Goal: Information Seeking & Learning: Check status

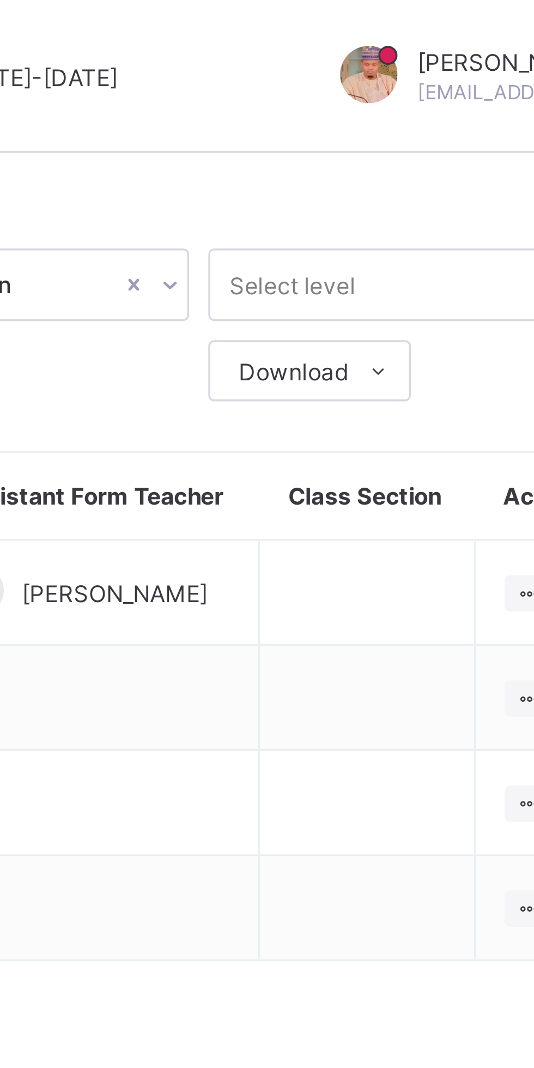
click at [454, 111] on div "Download" at bounding box center [426, 105] width 58 height 17
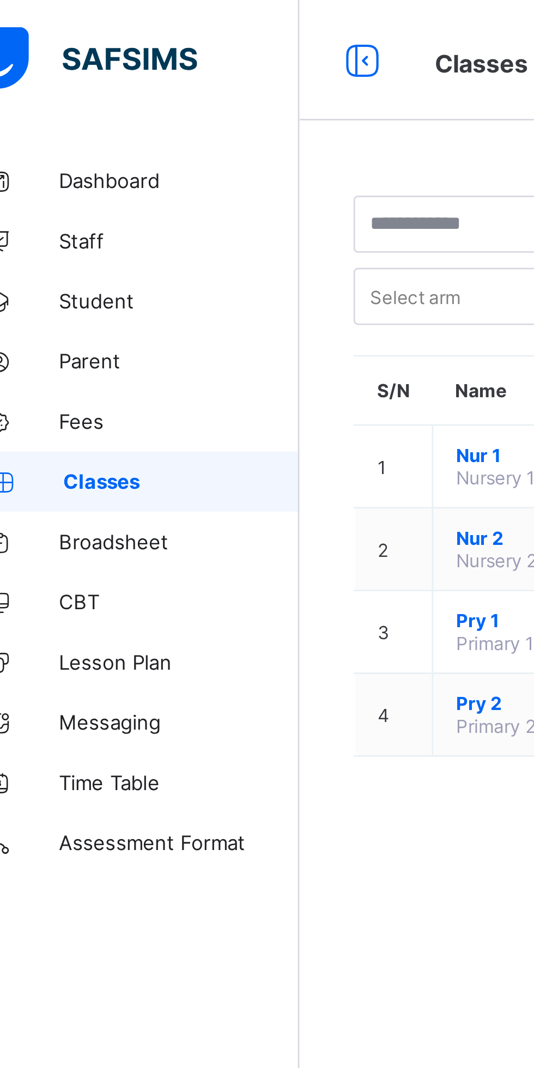
click at [82, 153] on span "Fees" at bounding box center [87, 152] width 87 height 9
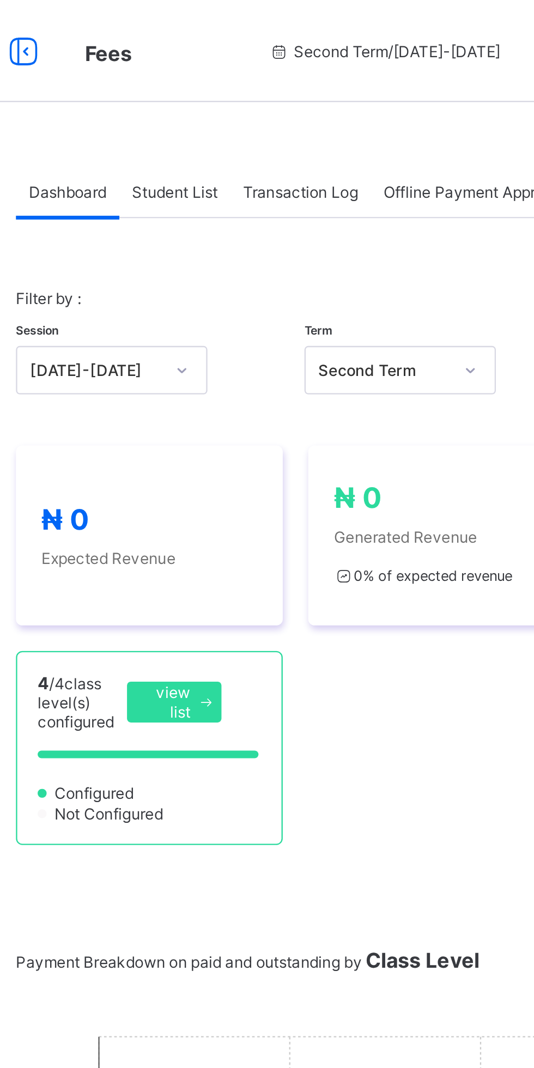
click at [233, 241] on span "Expected Revenue" at bounding box center [207, 238] width 92 height 8
click at [334, 310] on div "₦ 0 Expected Revenue ₦ 0 Generated Revenue 0 % of expected revenue ₦ 0 Outstand…" at bounding box center [332, 275] width 364 height 170
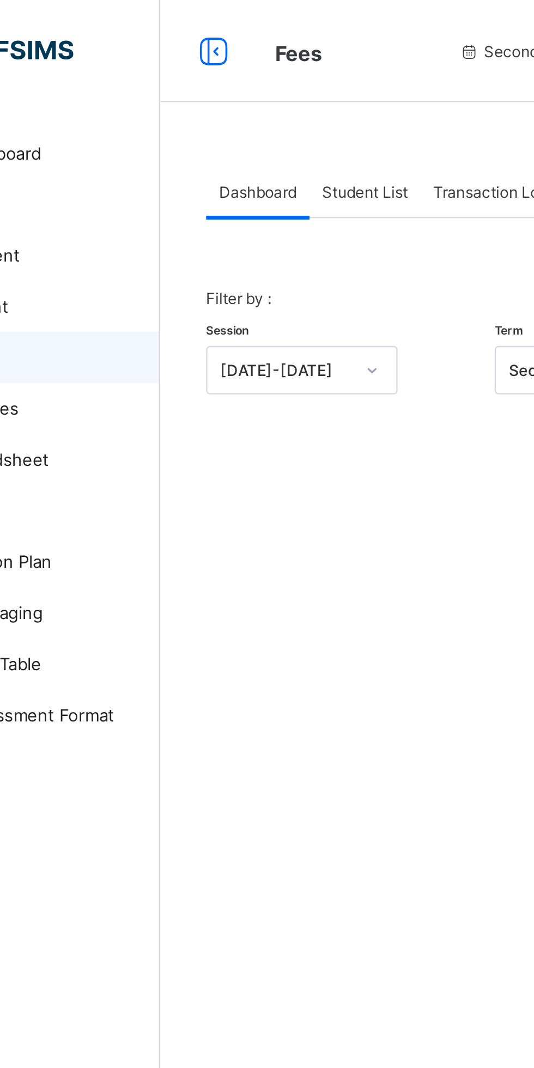
click at [221, 80] on span "Student List" at bounding box center [218, 82] width 36 height 8
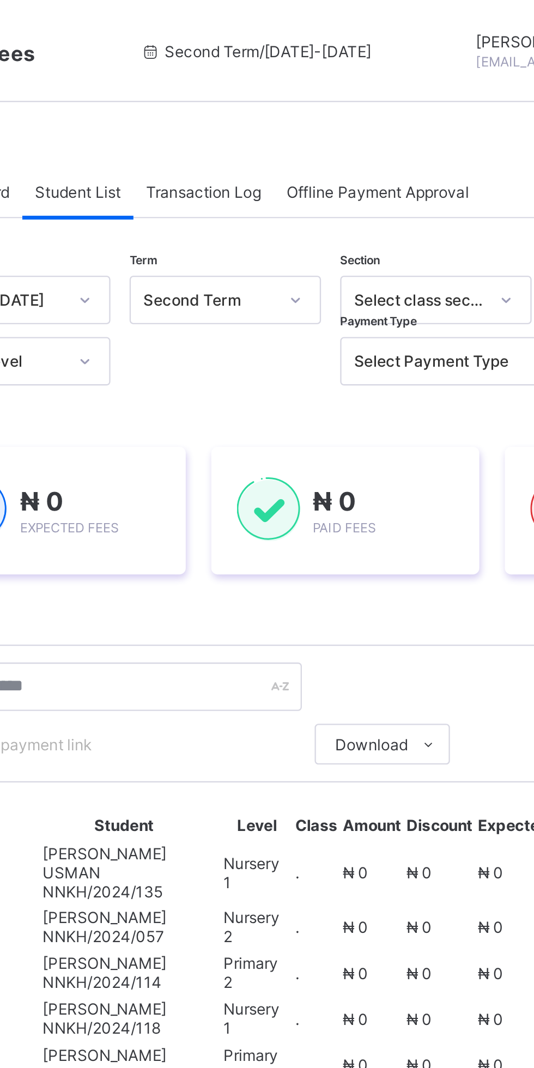
click at [276, 78] on span "Transaction Log" at bounding box center [271, 82] width 49 height 8
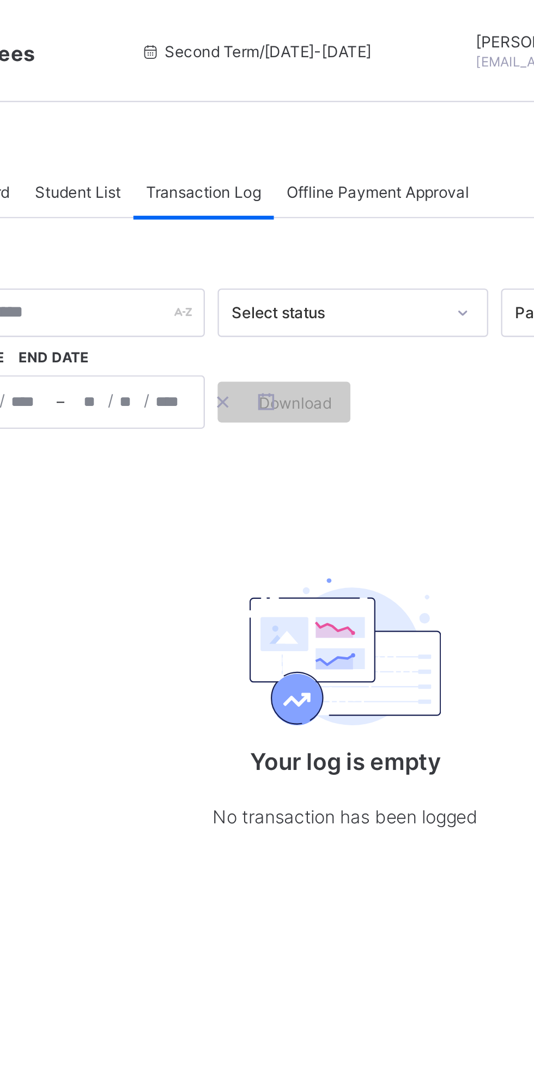
click at [376, 81] on span "Offline Payment Approval" at bounding box center [346, 82] width 78 height 8
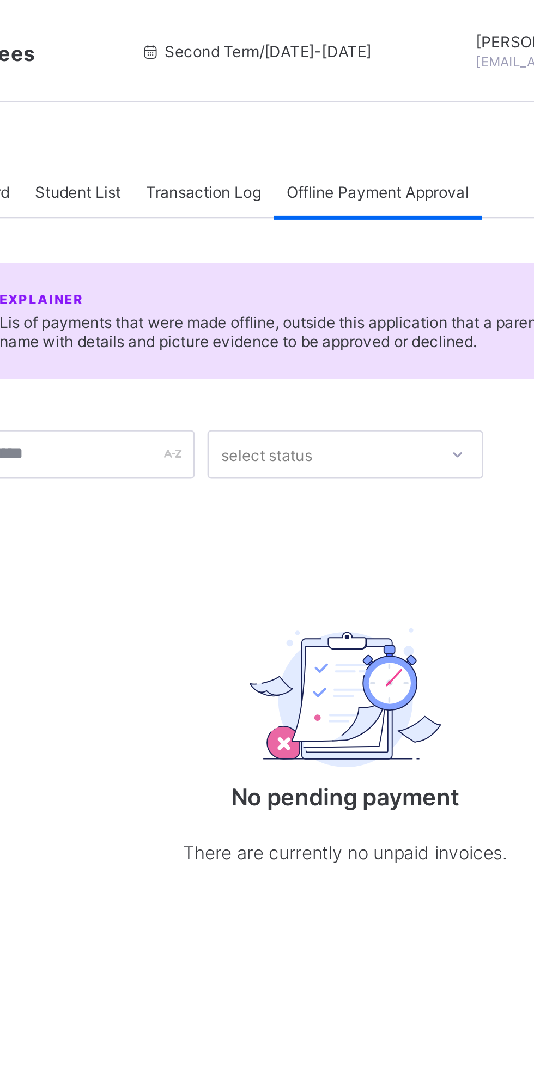
click at [347, 84] on span "Offline Payment Approval" at bounding box center [346, 82] width 78 height 8
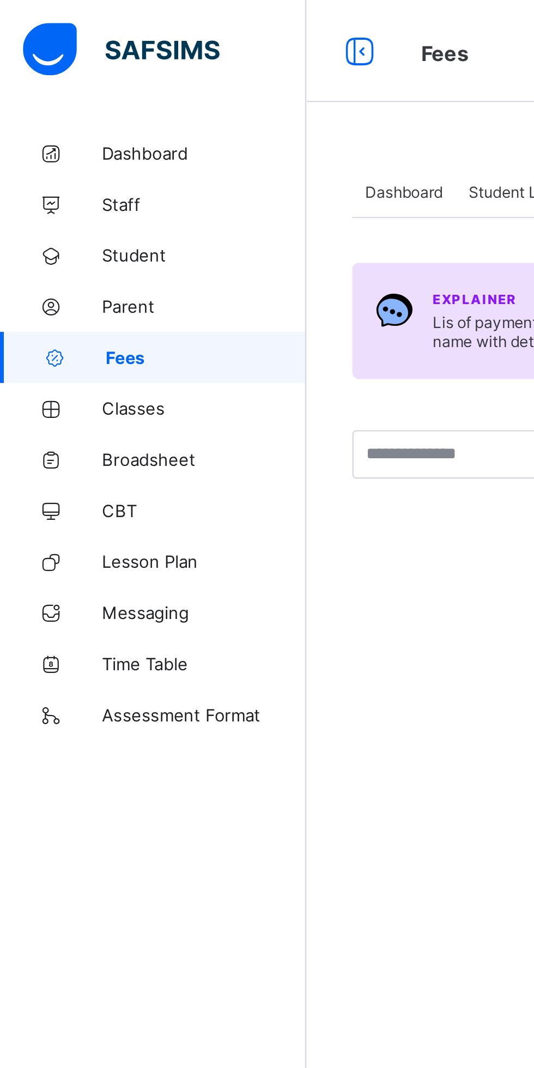
click at [69, 175] on span "Classes" at bounding box center [87, 174] width 87 height 9
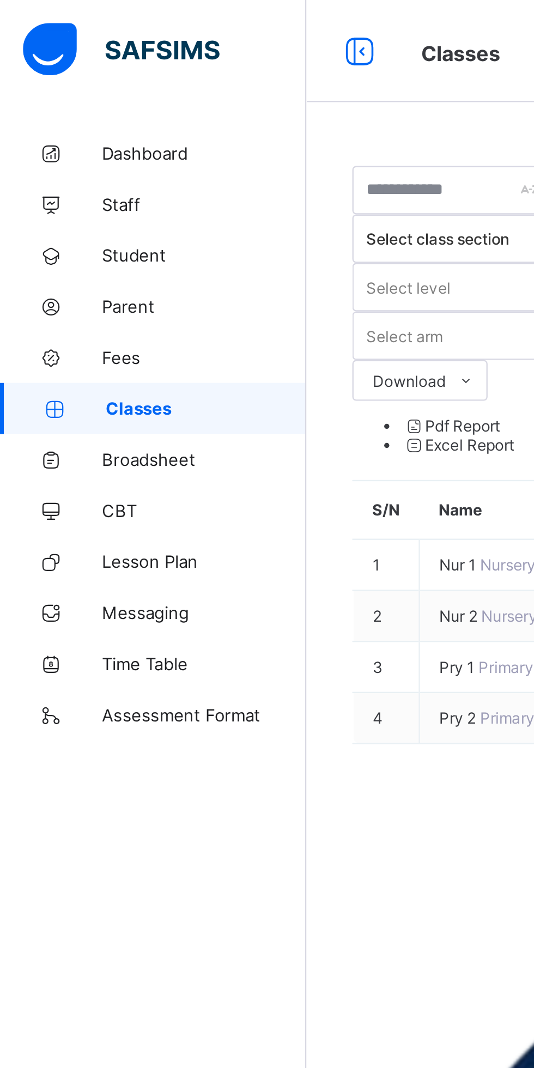
click at [51, 154] on span "Fees" at bounding box center [87, 152] width 87 height 9
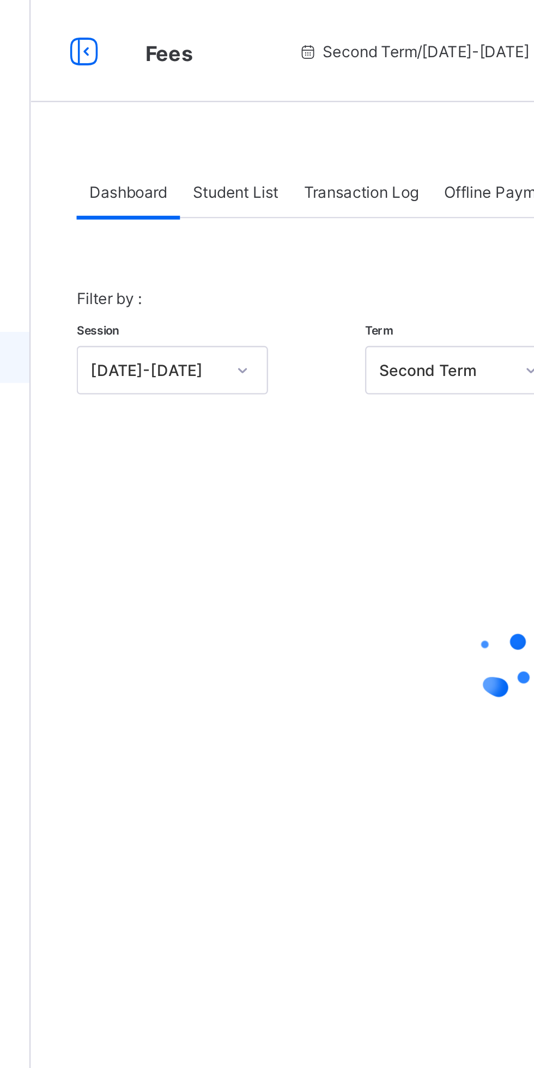
click at [228, 87] on div "Student List" at bounding box center [217, 82] width 47 height 22
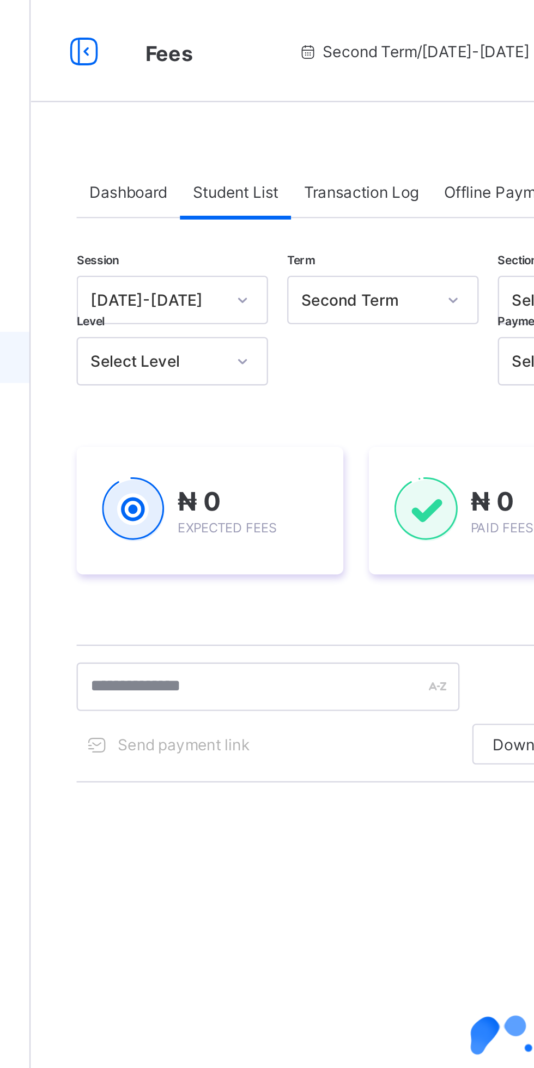
click at [174, 82] on span "Dashboard" at bounding box center [172, 82] width 33 height 8
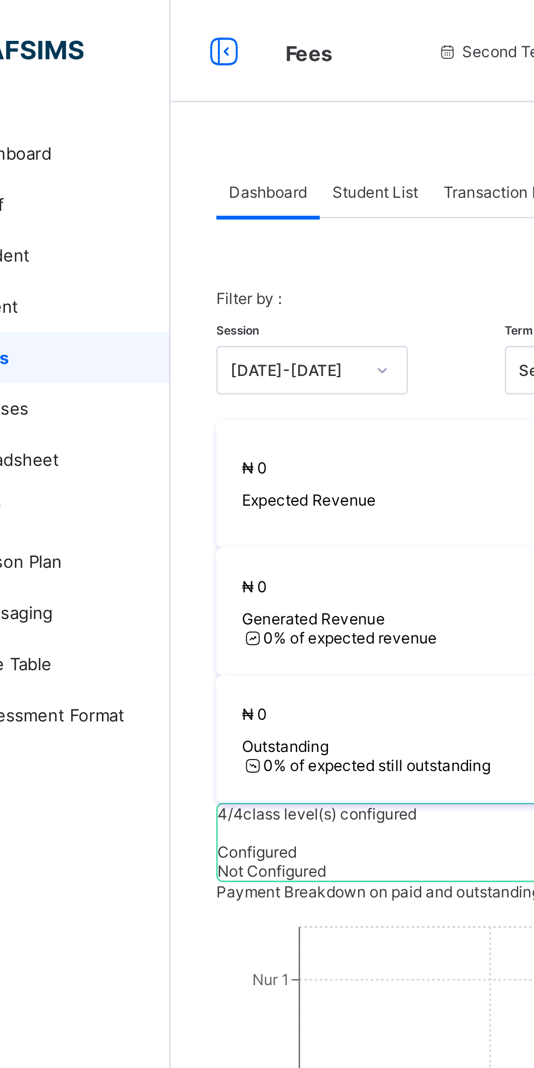
click at [214, 74] on div "Student List" at bounding box center [217, 82] width 47 height 22
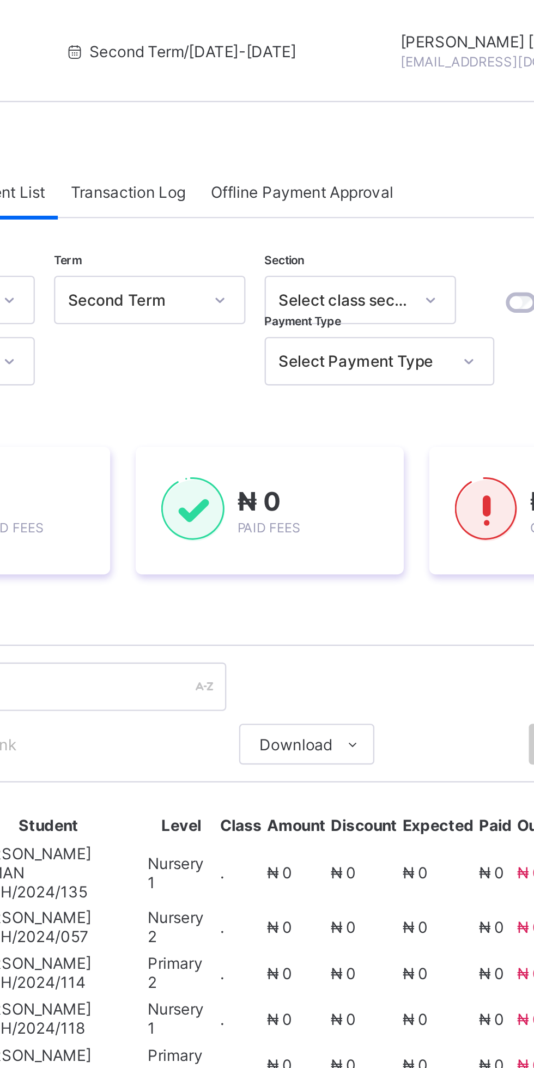
click at [285, 81] on span "Transaction Log" at bounding box center [271, 82] width 49 height 8
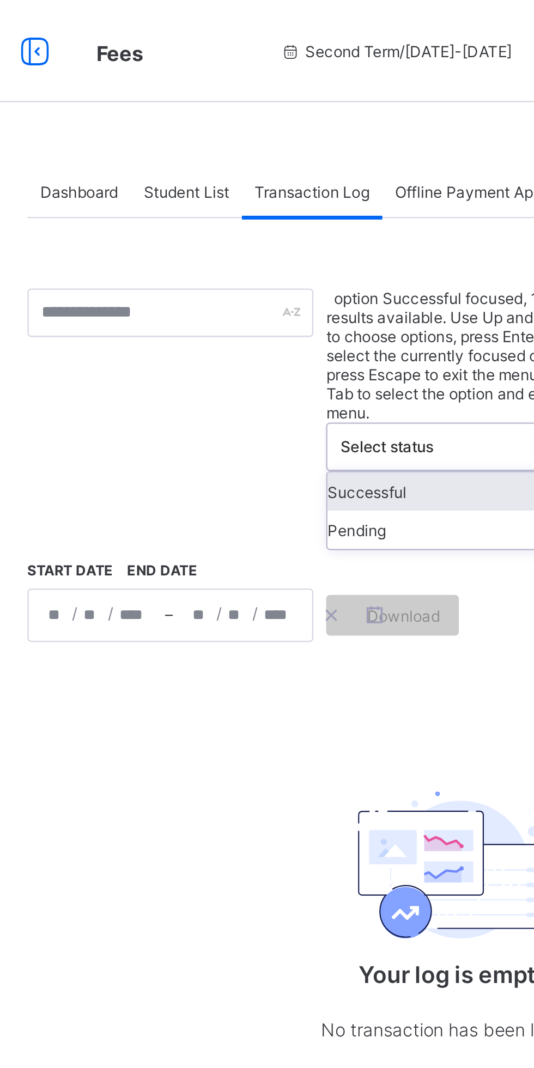
click at [333, 76] on div "Offline Payment Approval" at bounding box center [346, 82] width 89 height 22
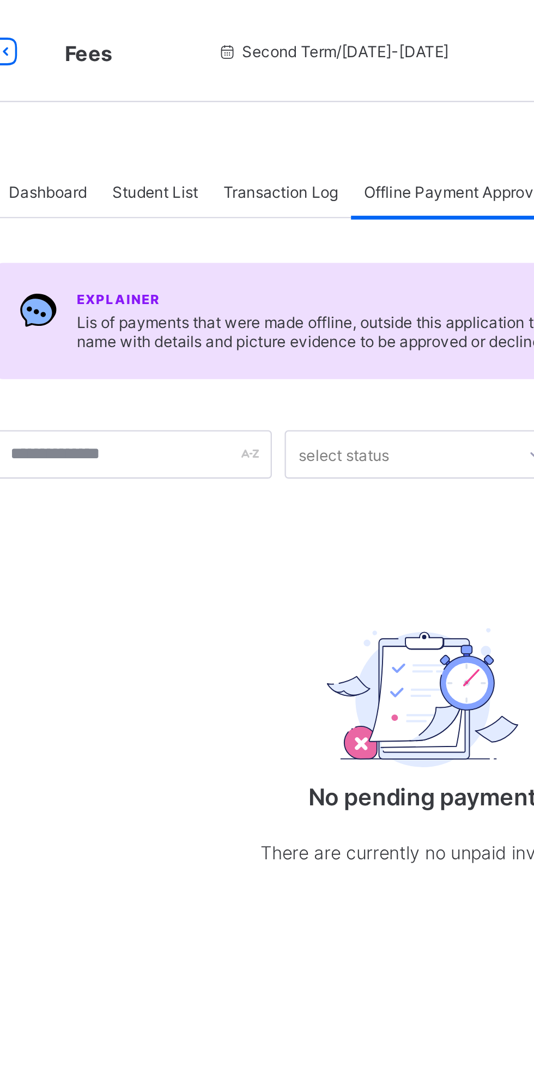
click at [285, 81] on span "Transaction Log" at bounding box center [271, 82] width 49 height 8
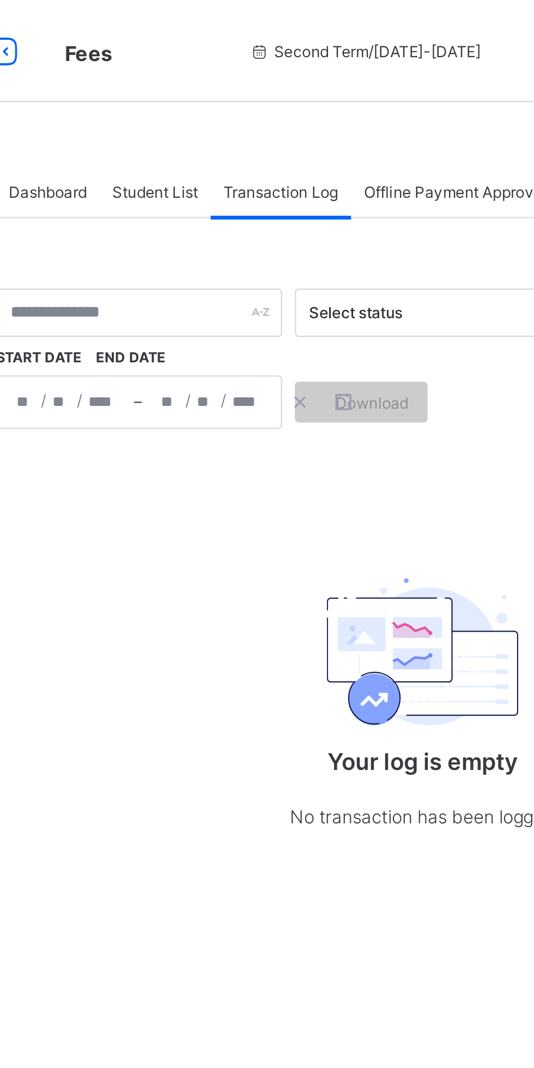
click at [229, 78] on span "Student List" at bounding box center [218, 82] width 36 height 8
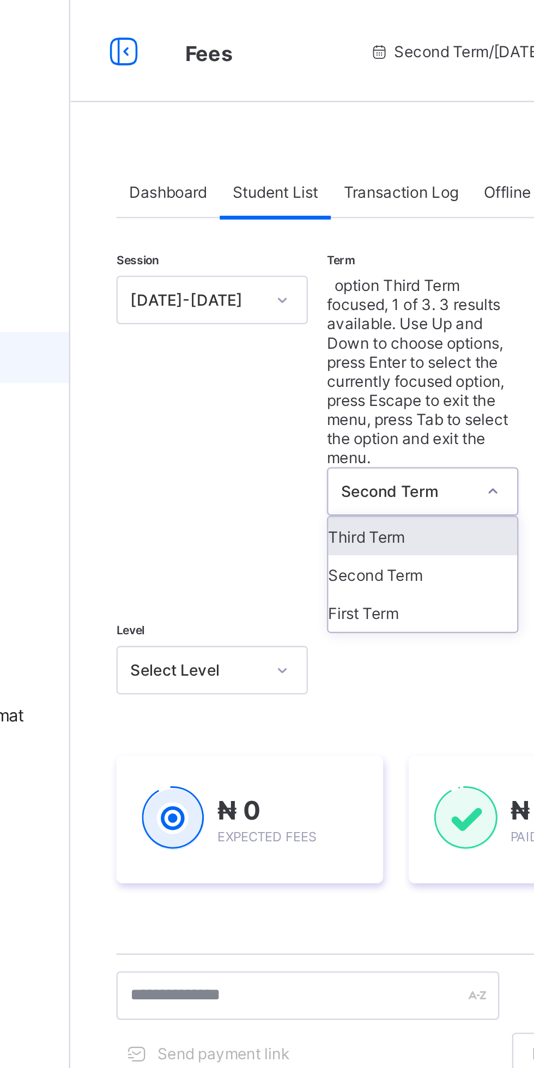
click at [294, 237] on div "Second Term" at bounding box center [281, 245] width 81 height 16
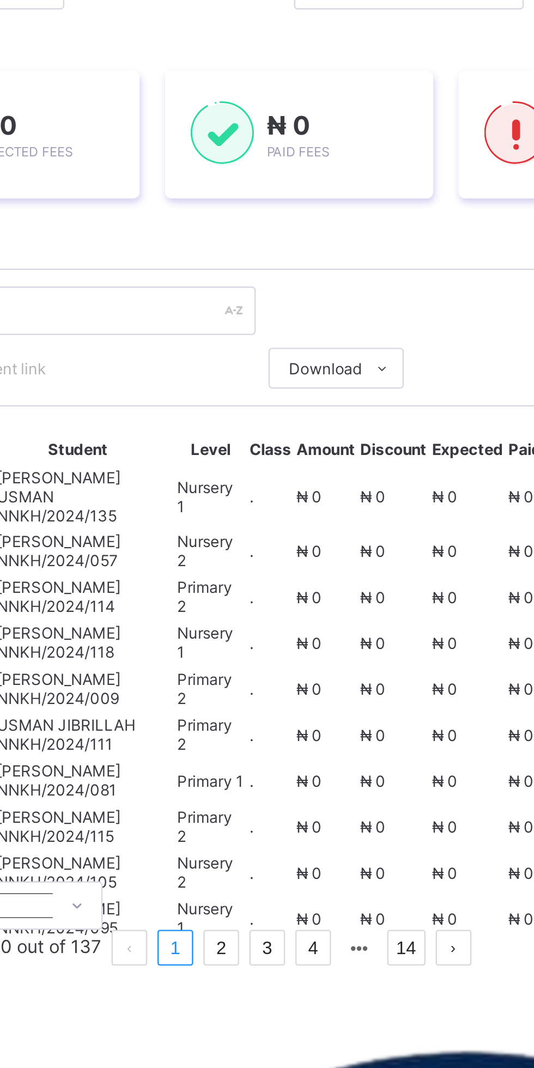
click at [372, 319] on span at bounding box center [367, 317] width 17 height 17
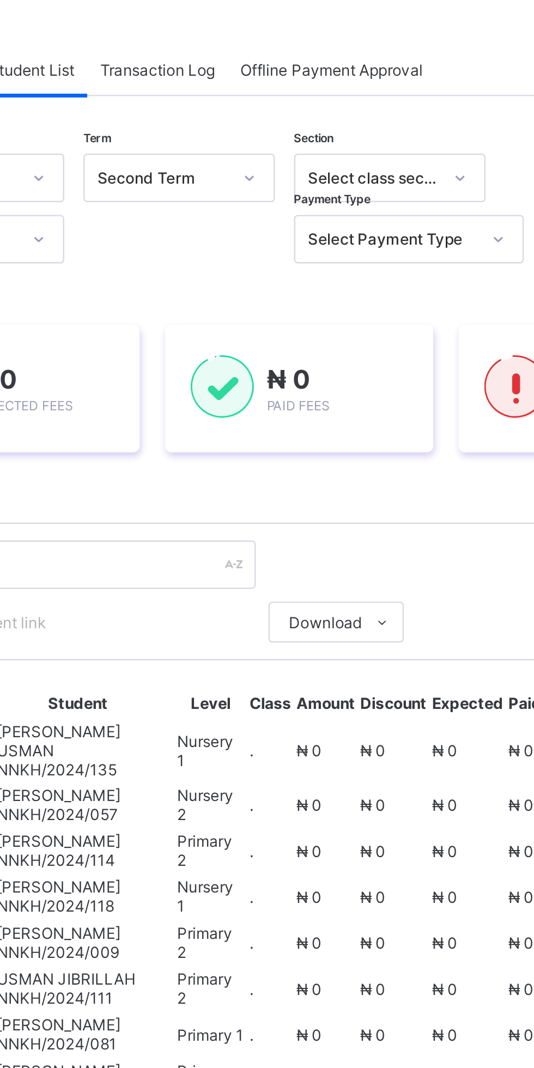
click at [0, 0] on li "Student Discount Report" at bounding box center [0, 0] width 0 height 0
click at [0, 0] on li "Students Payment Status" at bounding box center [0, 0] width 0 height 0
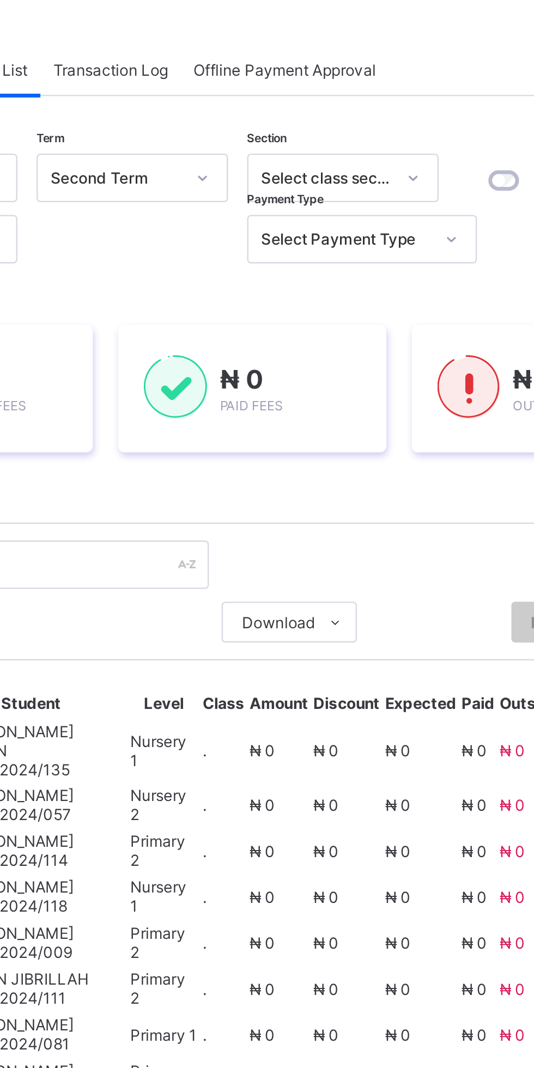
click at [418, 231] on div at bounding box center [424, 218] width 27 height 29
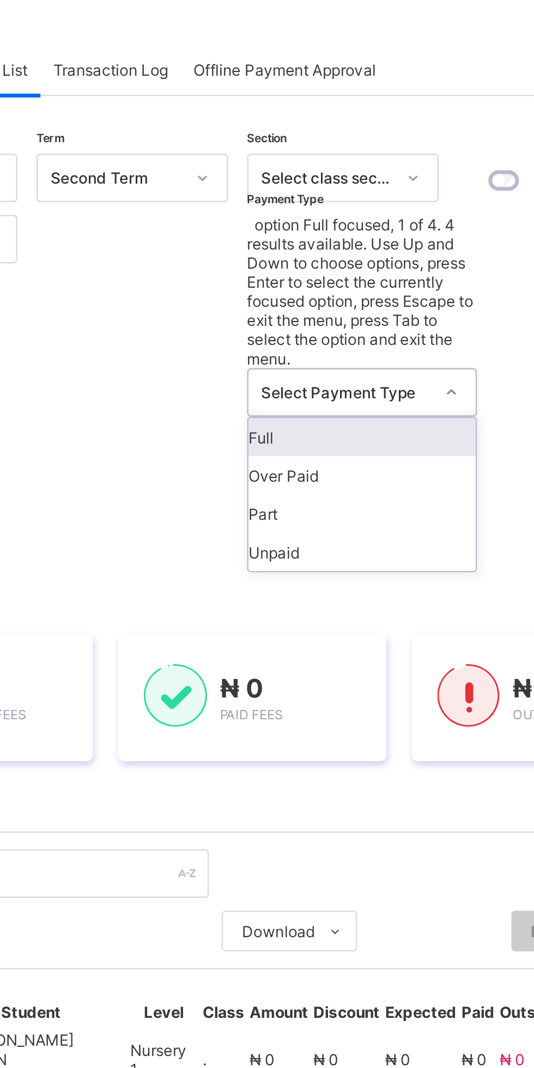
click at [381, 279] on div "Unpaid" at bounding box center [379, 287] width 97 height 16
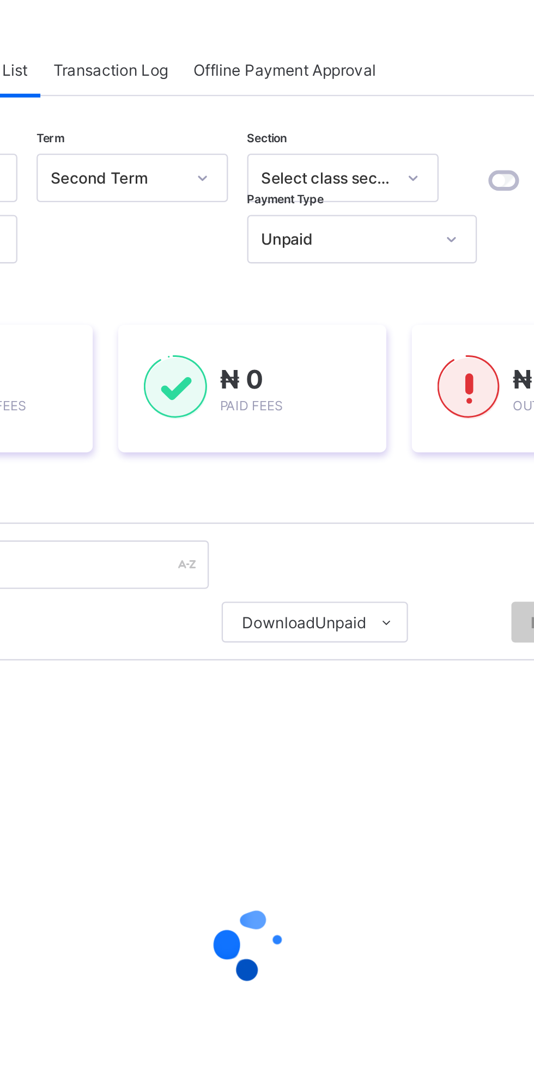
click at [391, 318] on icon at bounding box center [390, 317] width 8 height 7
click at [0, 0] on li "Students Payment Status" at bounding box center [0, 0] width 0 height 0
